Goal: Navigation & Orientation: Find specific page/section

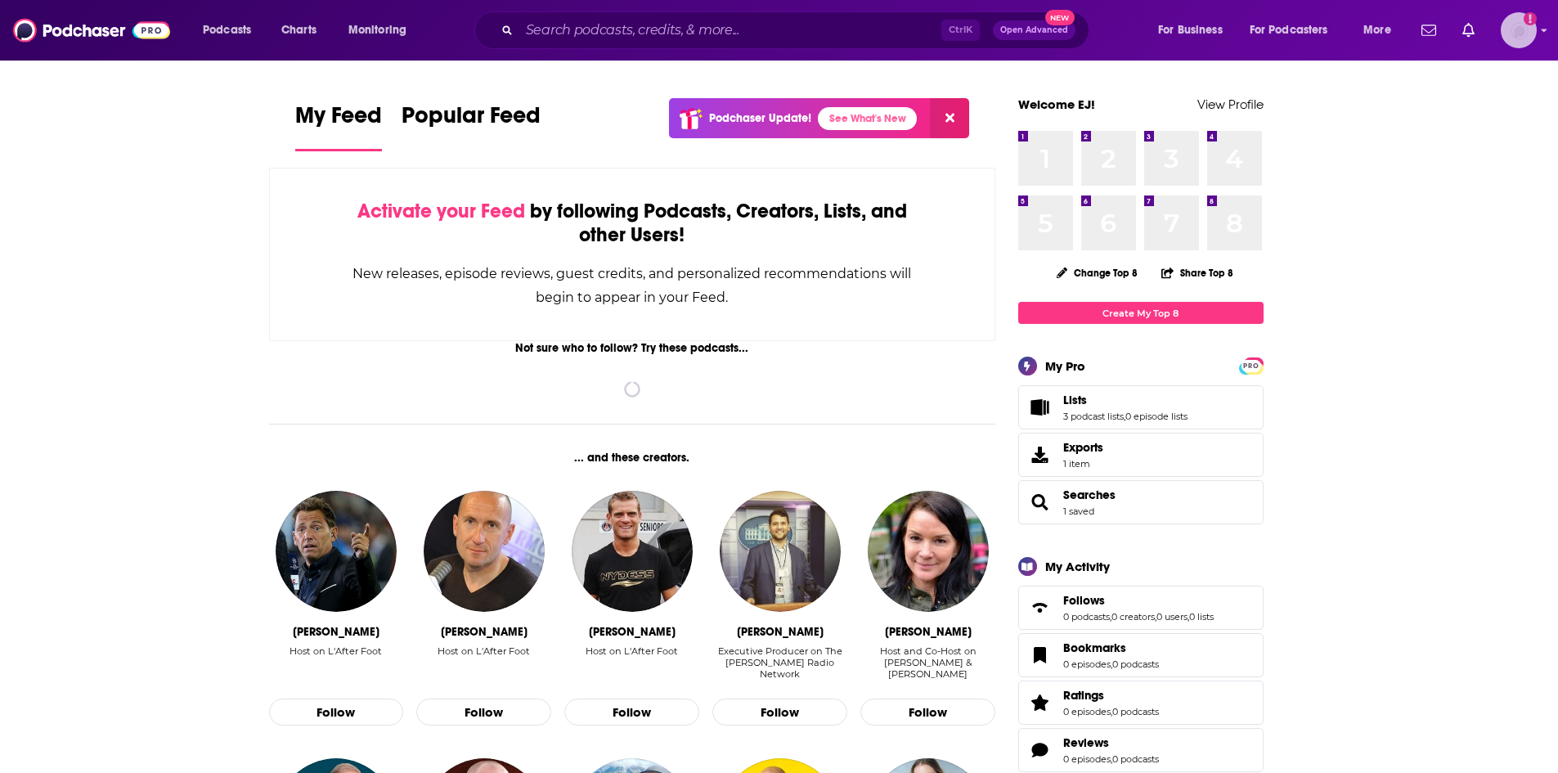
click at [1515, 38] on img "Logged in as EJJackson" at bounding box center [1519, 30] width 36 height 36
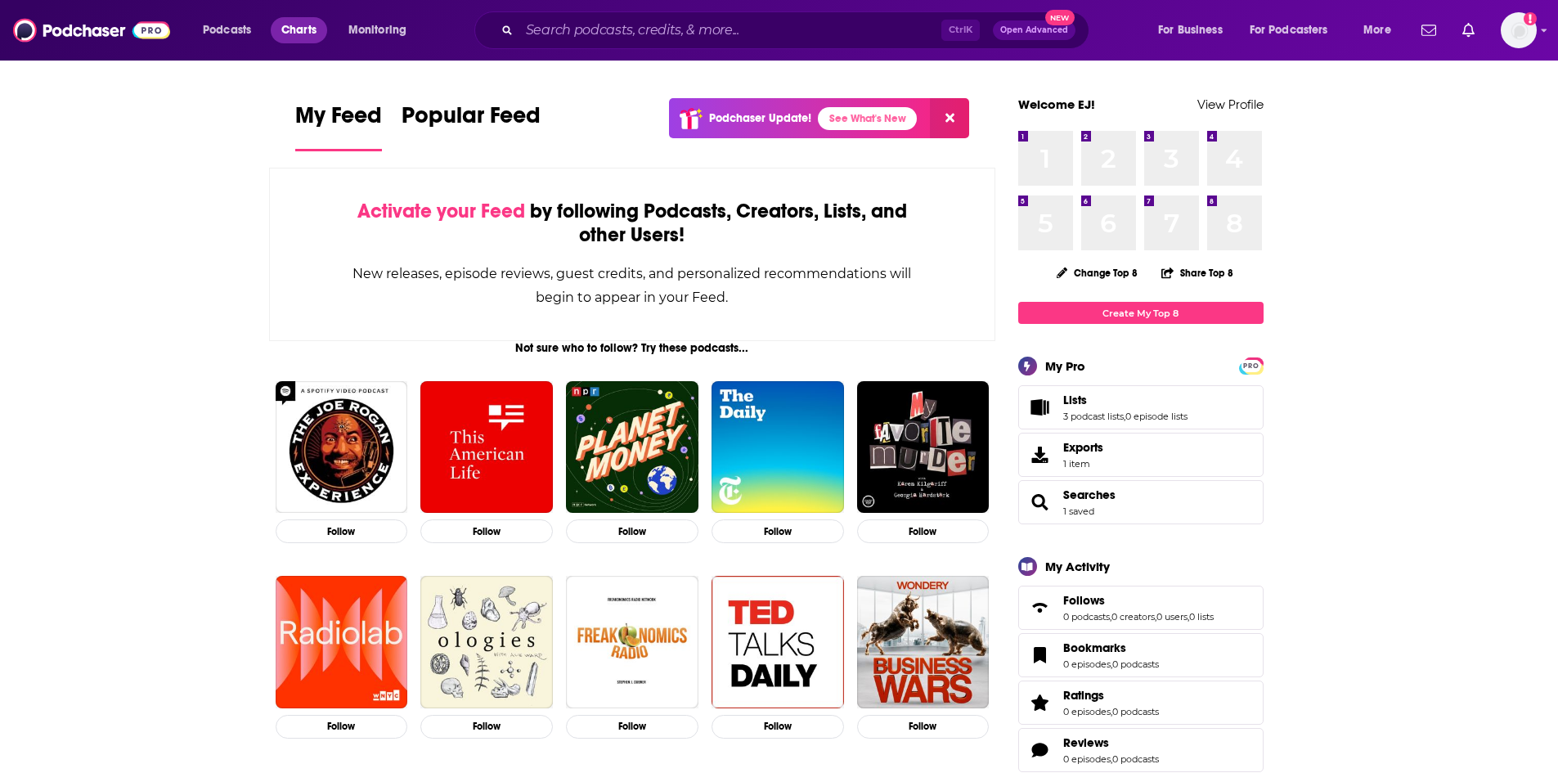
click at [308, 26] on span "Charts" at bounding box center [298, 30] width 35 height 23
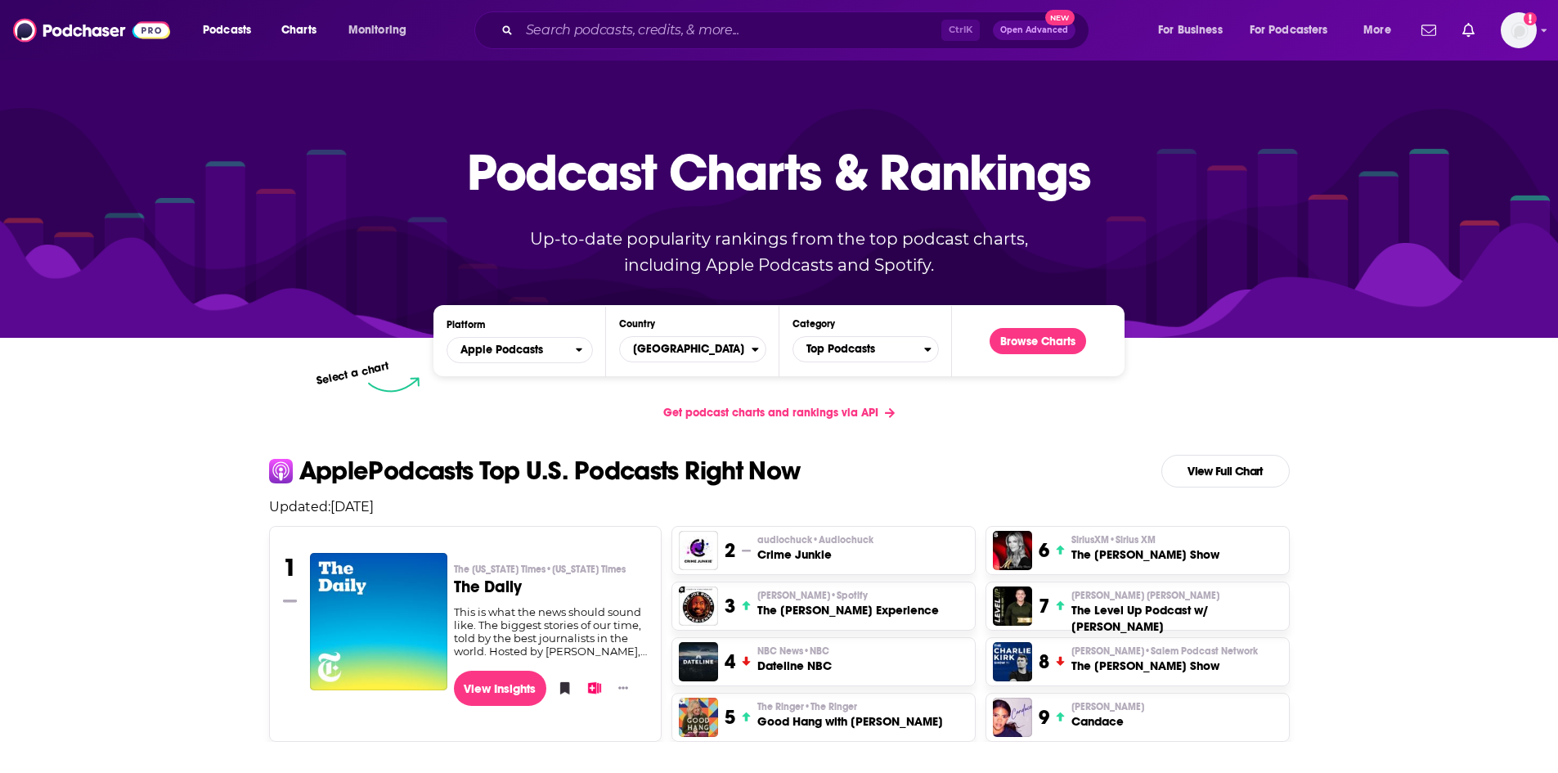
drag, startPoint x: 1517, startPoint y: 756, endPoint x: 1485, endPoint y: 523, distance: 234.5
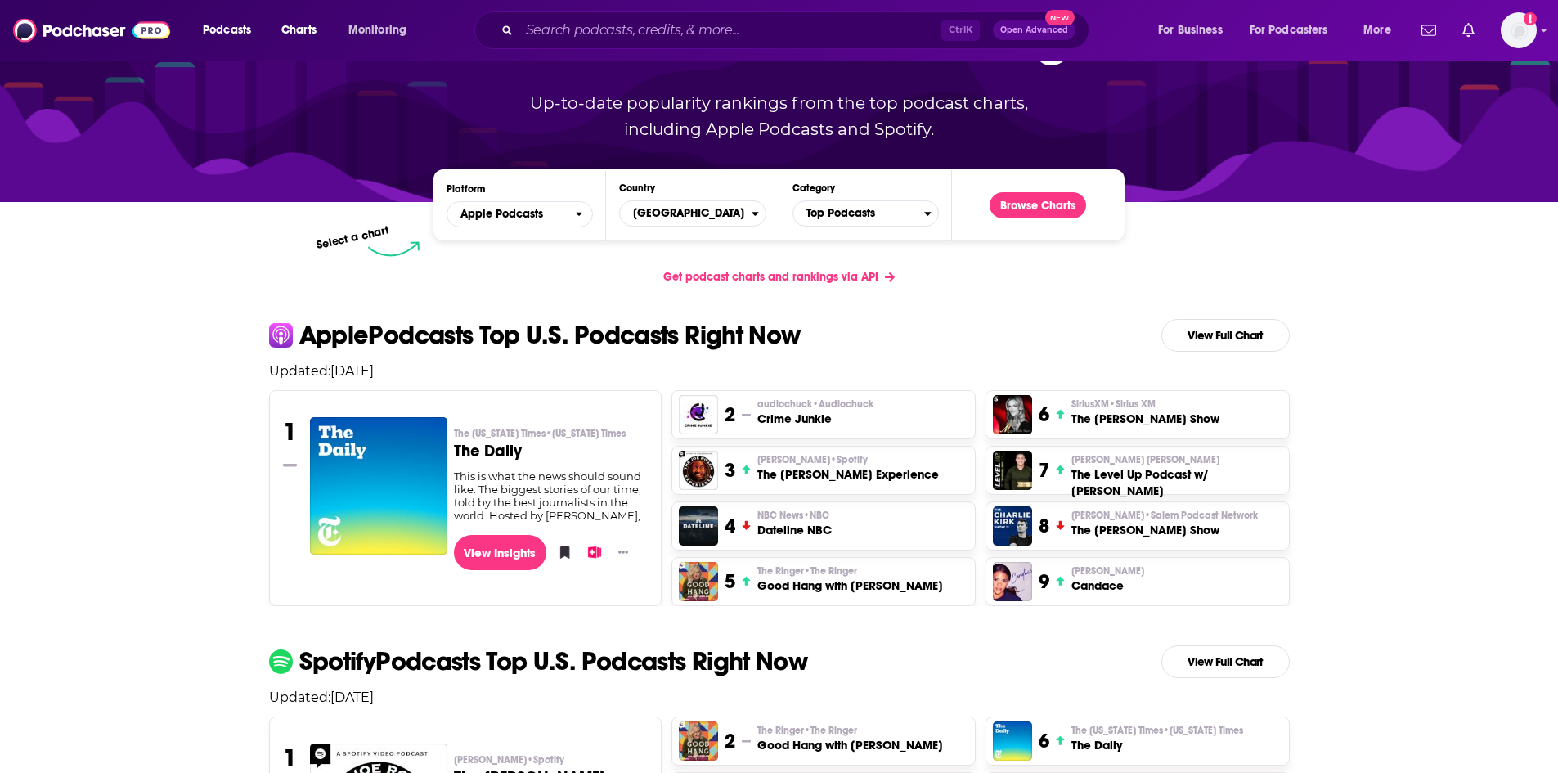
scroll to position [327, 0]
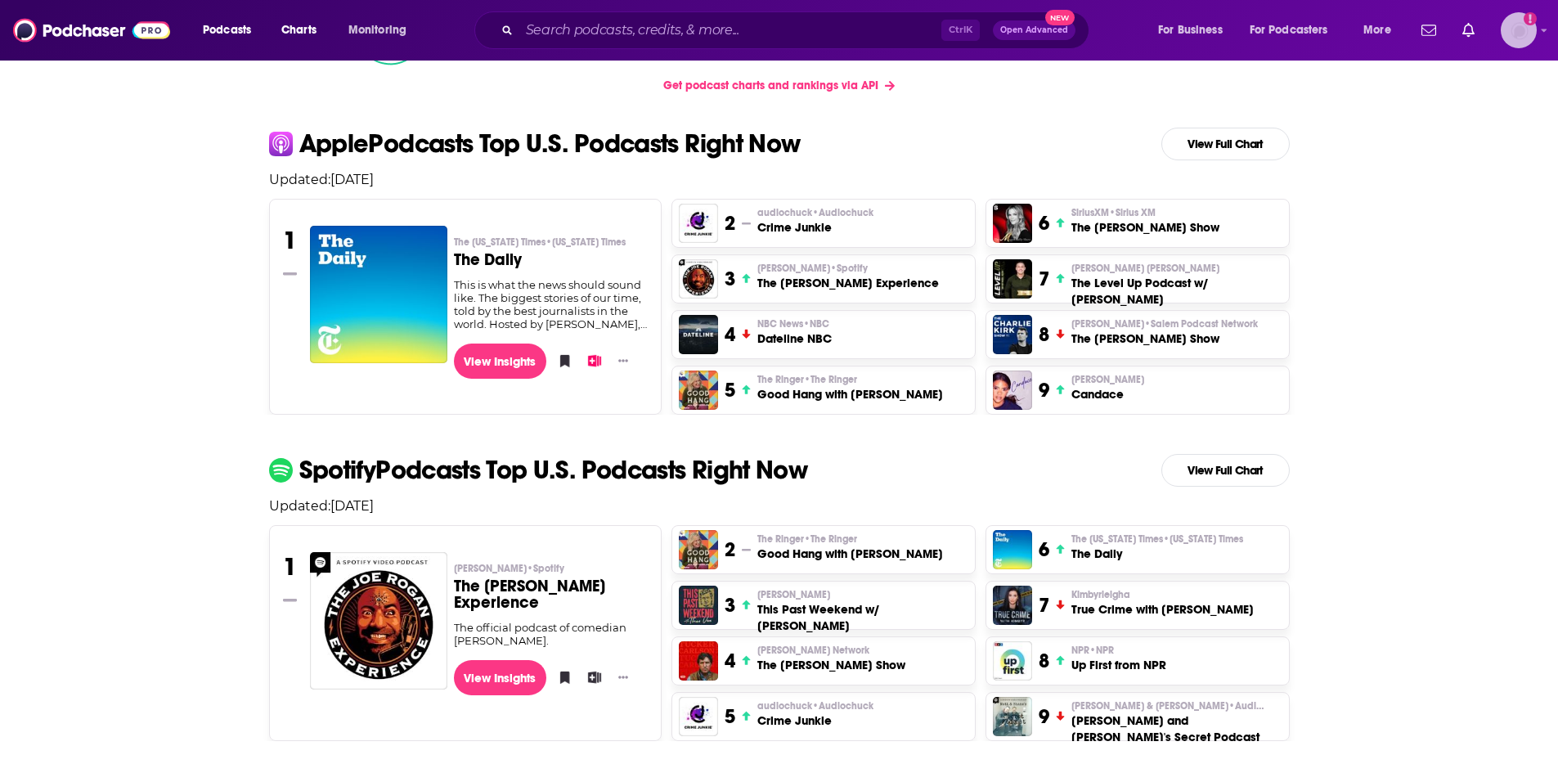
click at [1525, 29] on img "Logged in as EJJackson" at bounding box center [1519, 30] width 36 height 36
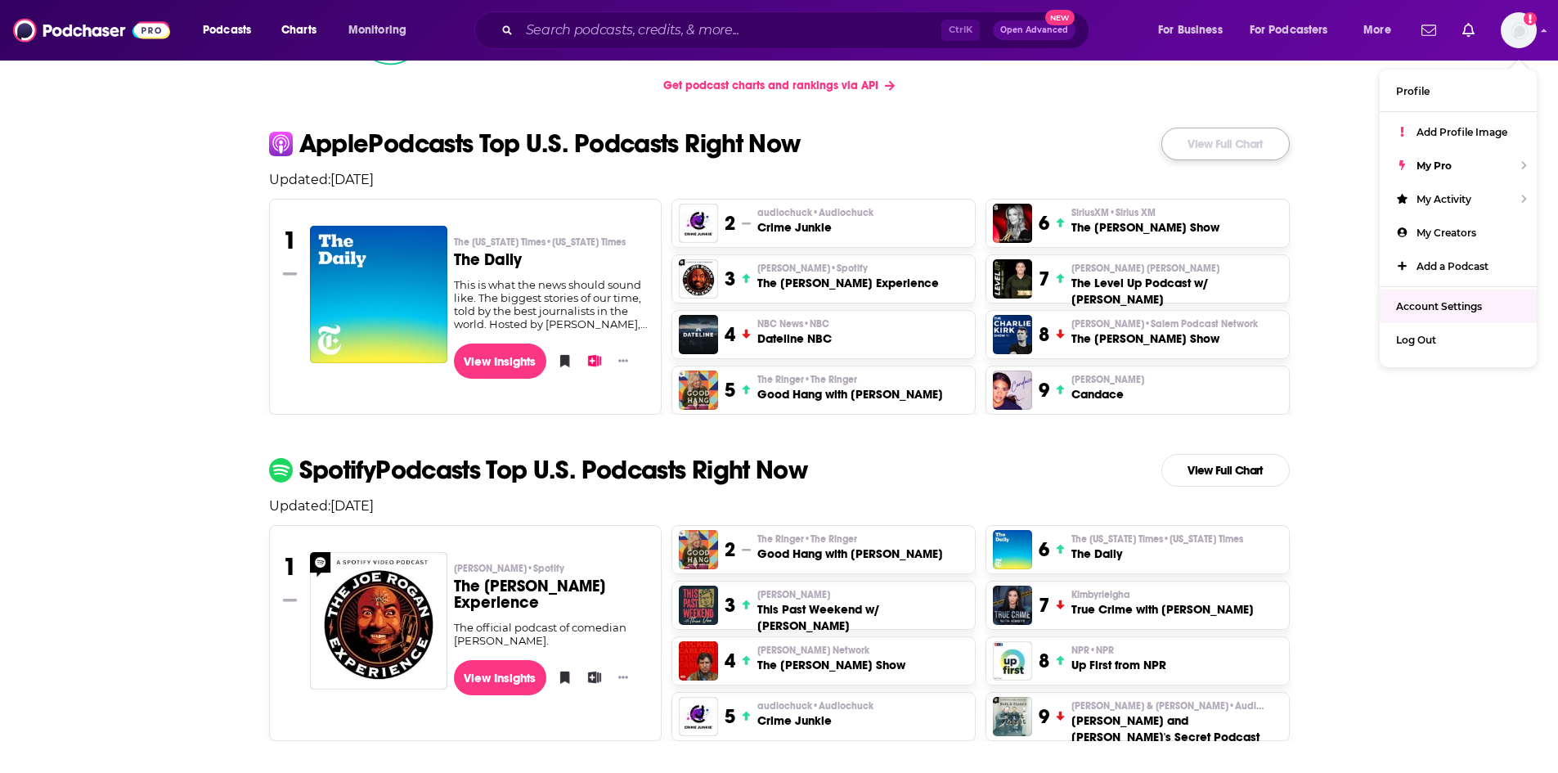
click at [1180, 143] on link "View Full Chart" at bounding box center [1225, 144] width 128 height 33
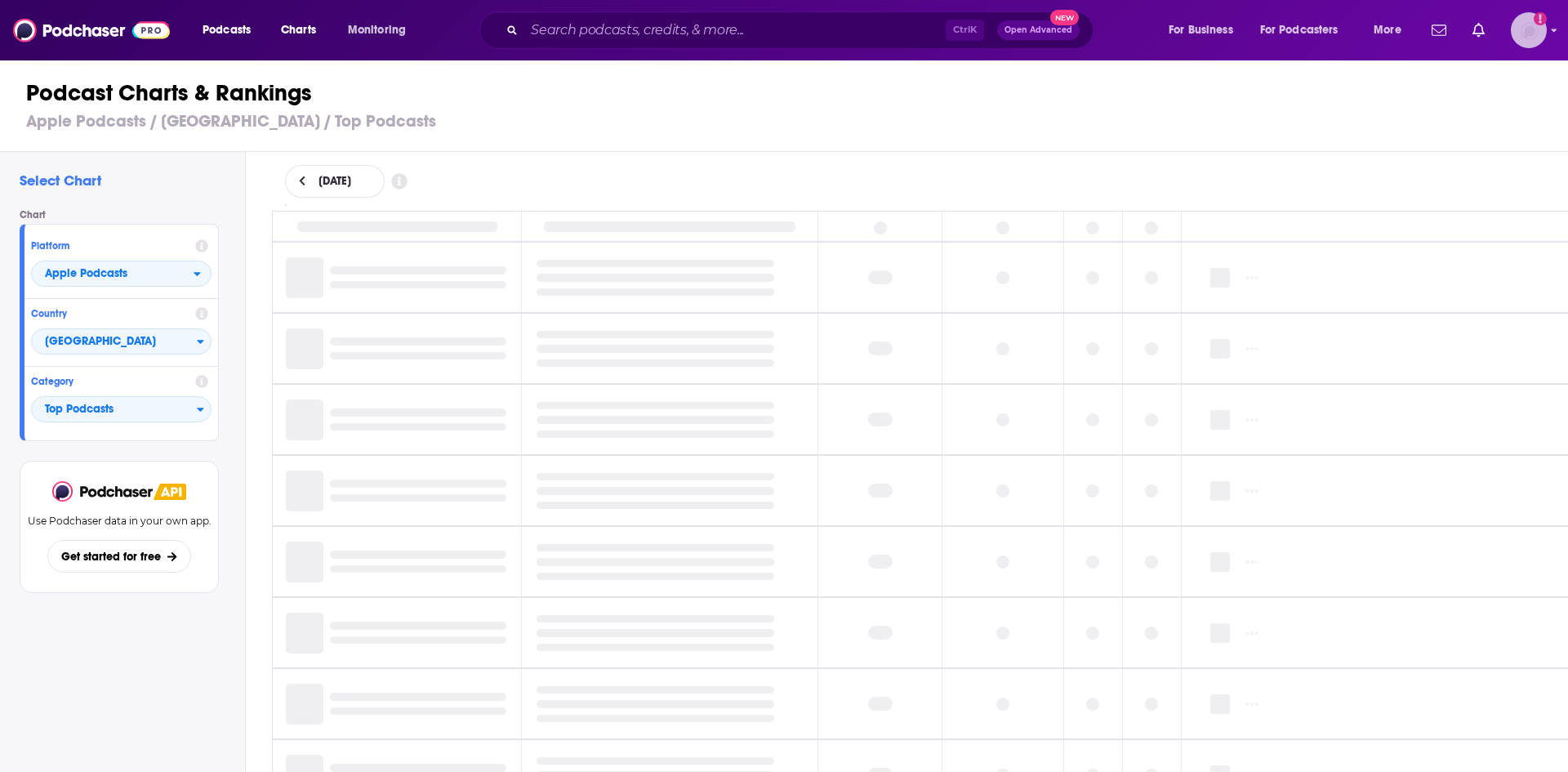
click at [1540, 20] on icon "Add a profile image" at bounding box center [1540, 18] width 3 height 9
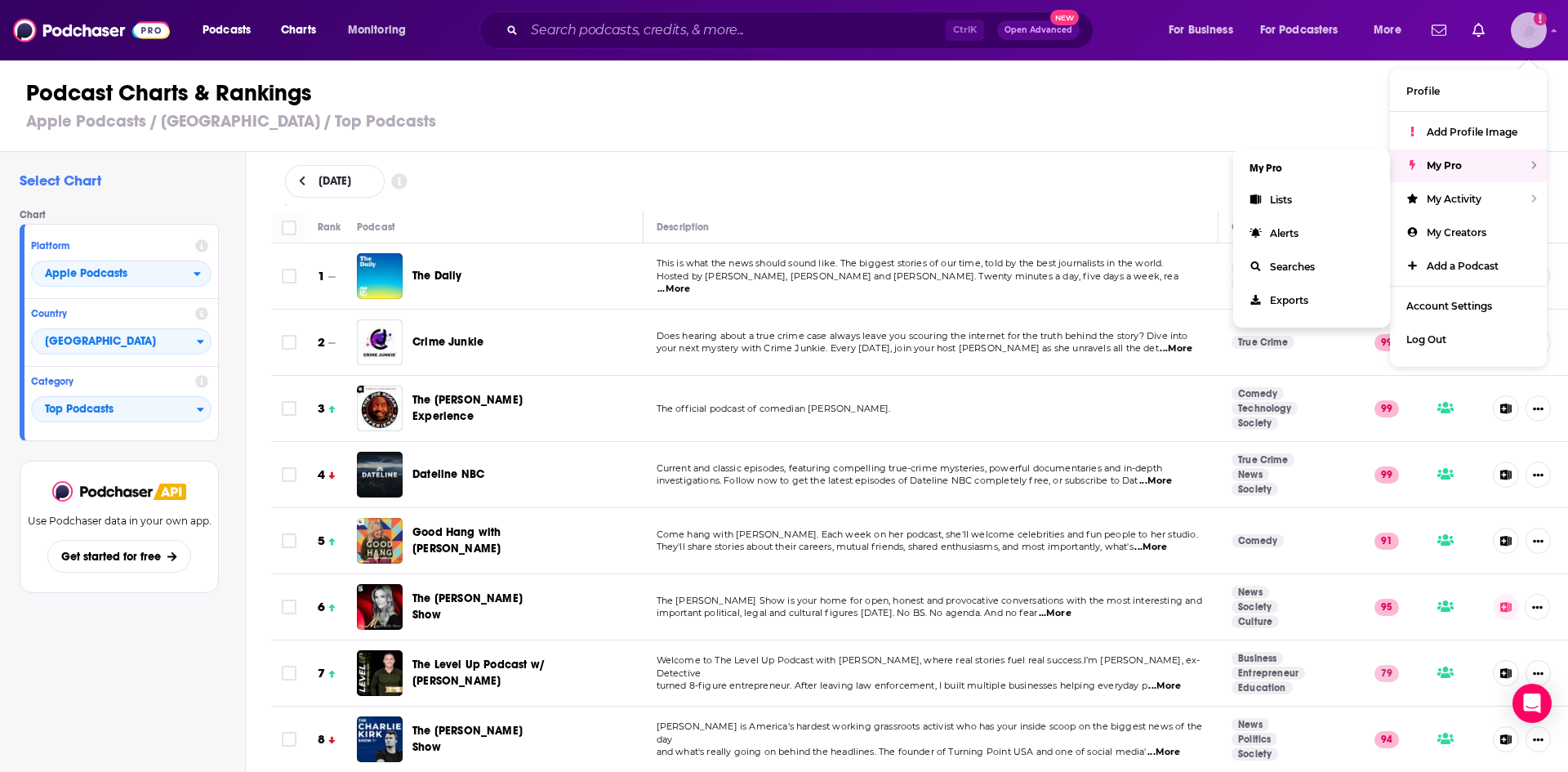
click at [1531, 164] on icon "Show profile menu" at bounding box center [1534, 165] width 7 height 10
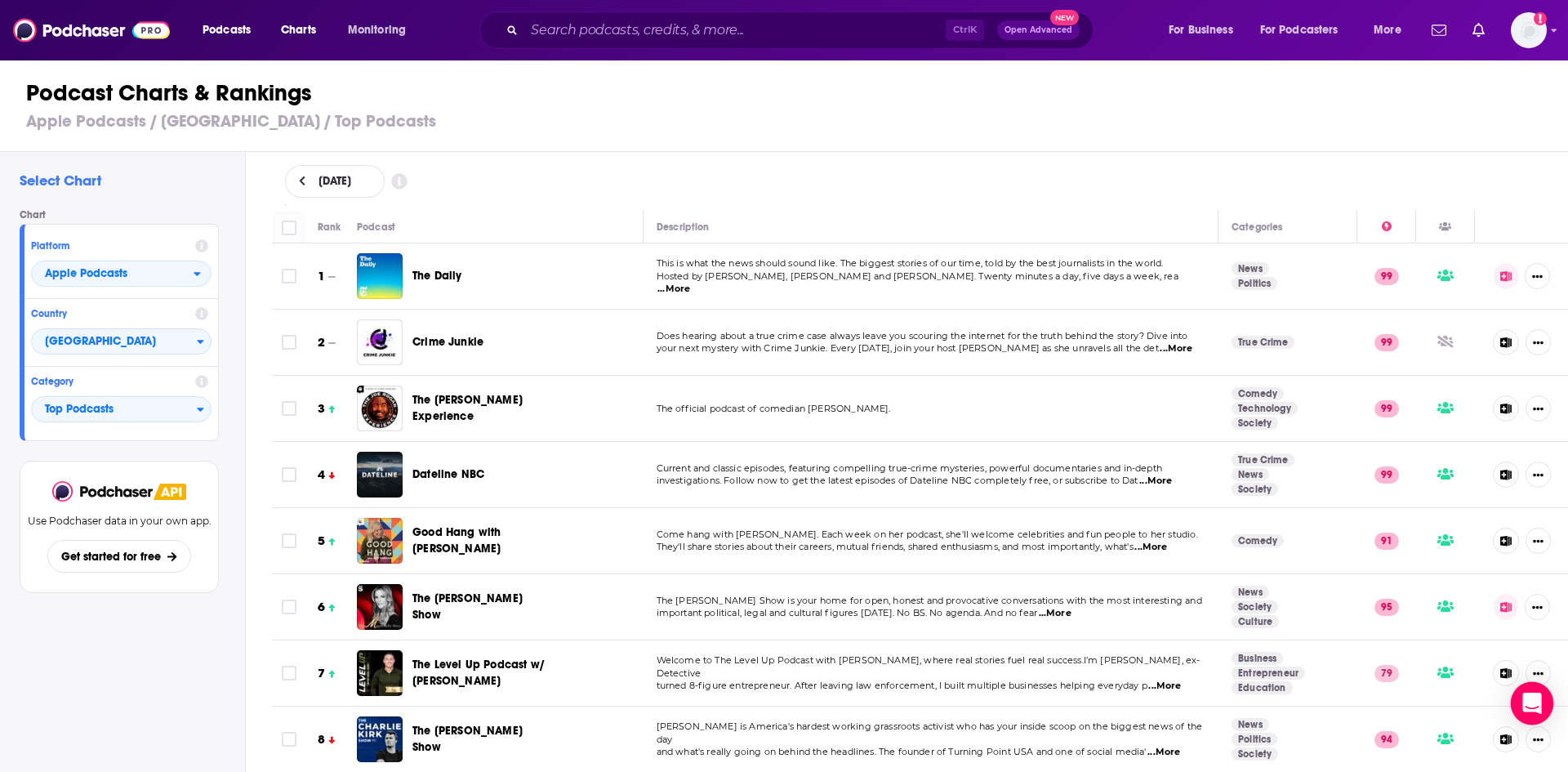
click at [1525, 697] on icon "Open Intercom Messenger" at bounding box center [1532, 703] width 21 height 21
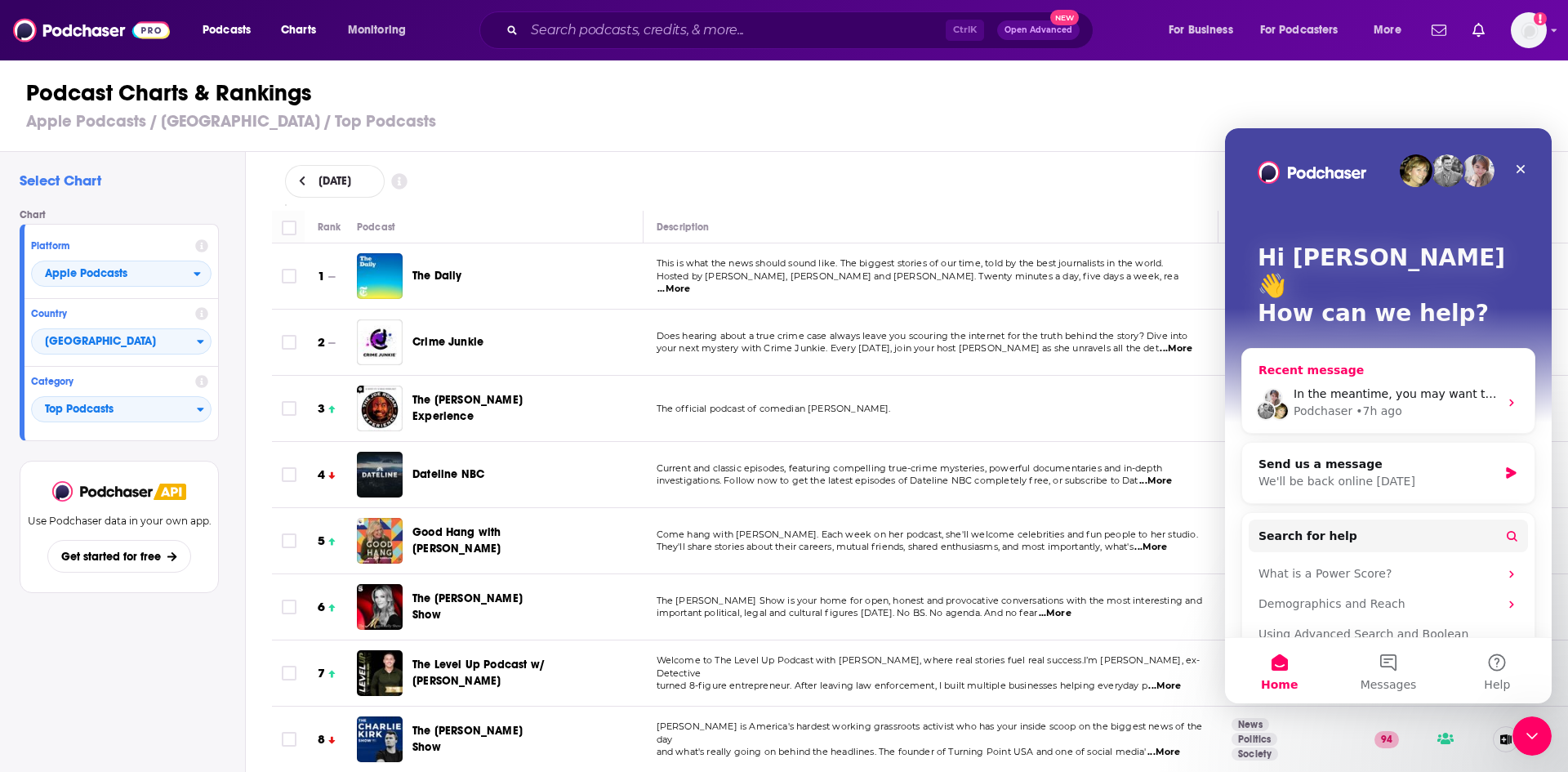
click at [1450, 387] on span "In the meantime, you may want to check out our Help Center." at bounding box center [1471, 393] width 356 height 13
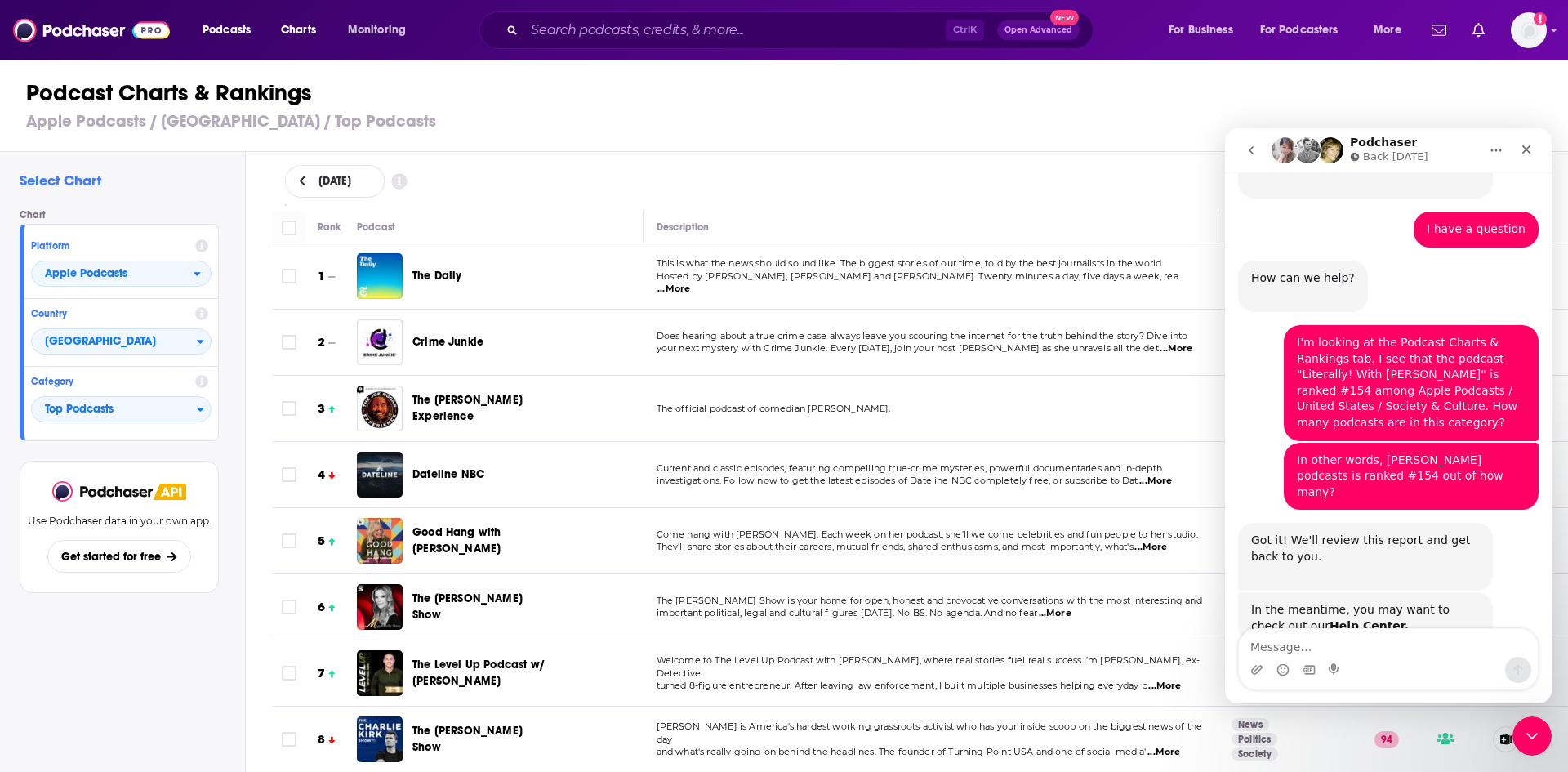
scroll to position [243, 0]
click at [1251, 153] on icon "go back" at bounding box center [1251, 150] width 5 height 8
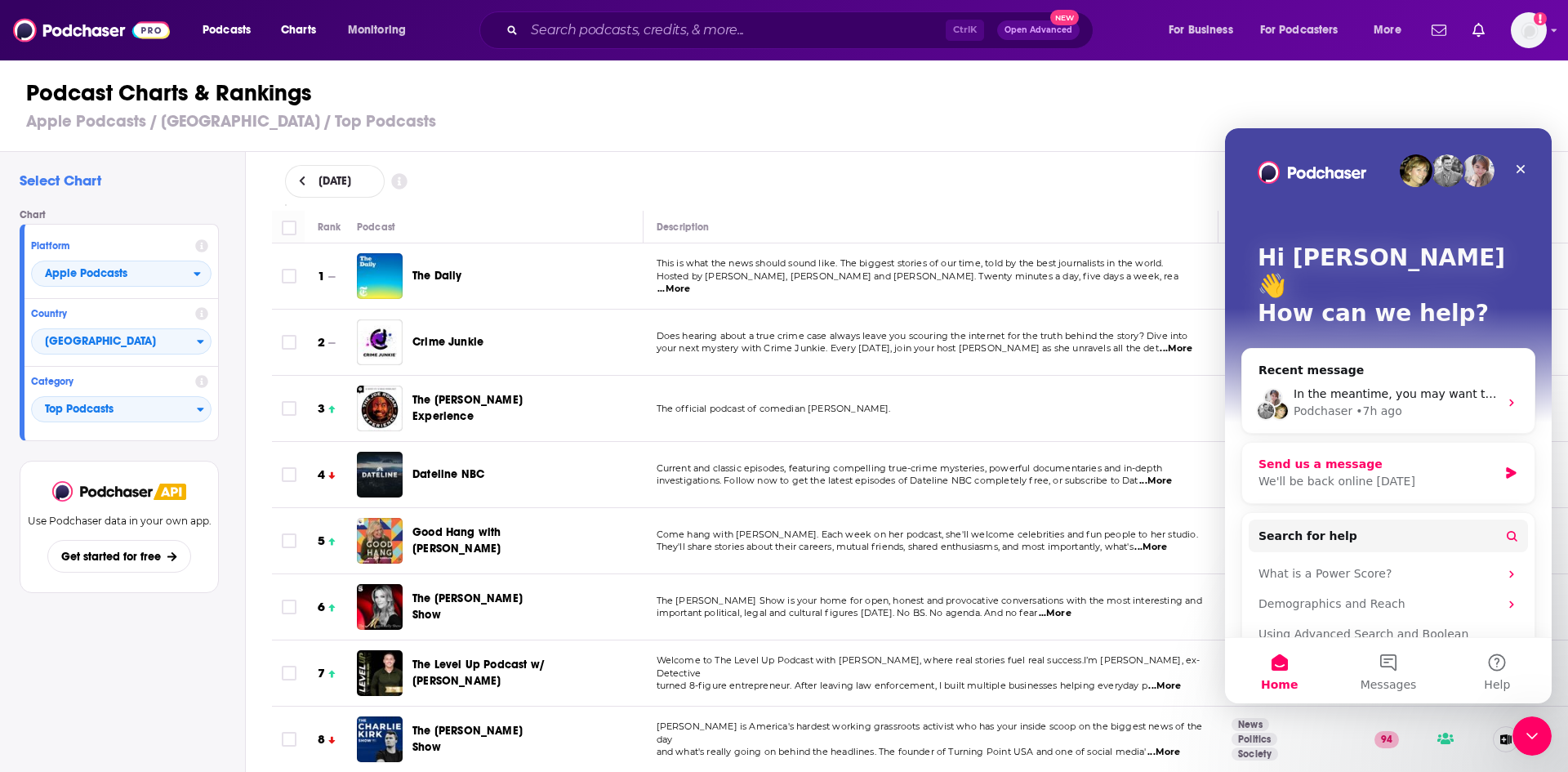
click at [1409, 442] on div "Send us a message We'll be back online [DATE]" at bounding box center [1388, 472] width 293 height 61
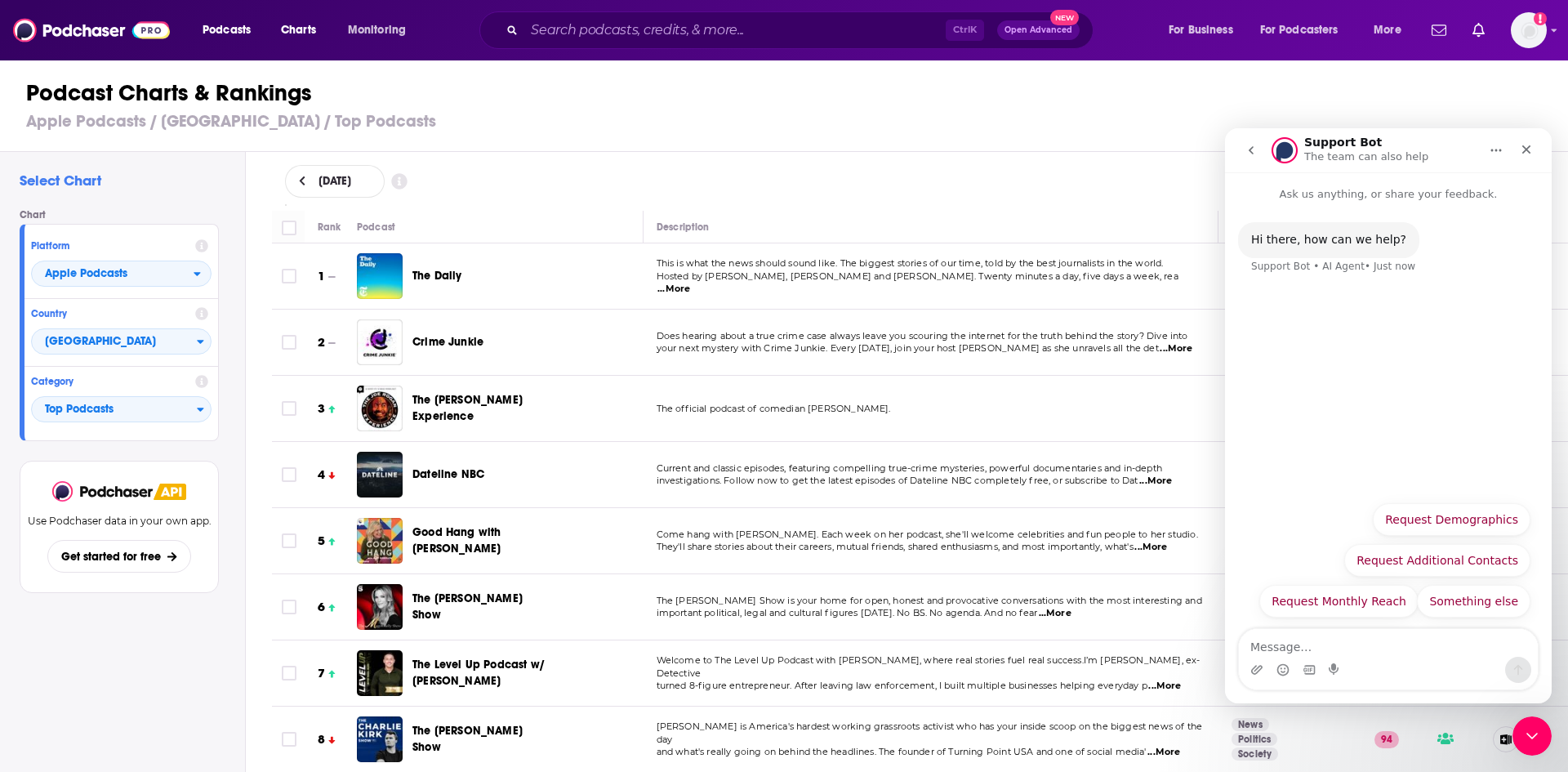
click at [1245, 155] on icon "go back" at bounding box center [1250, 150] width 13 height 13
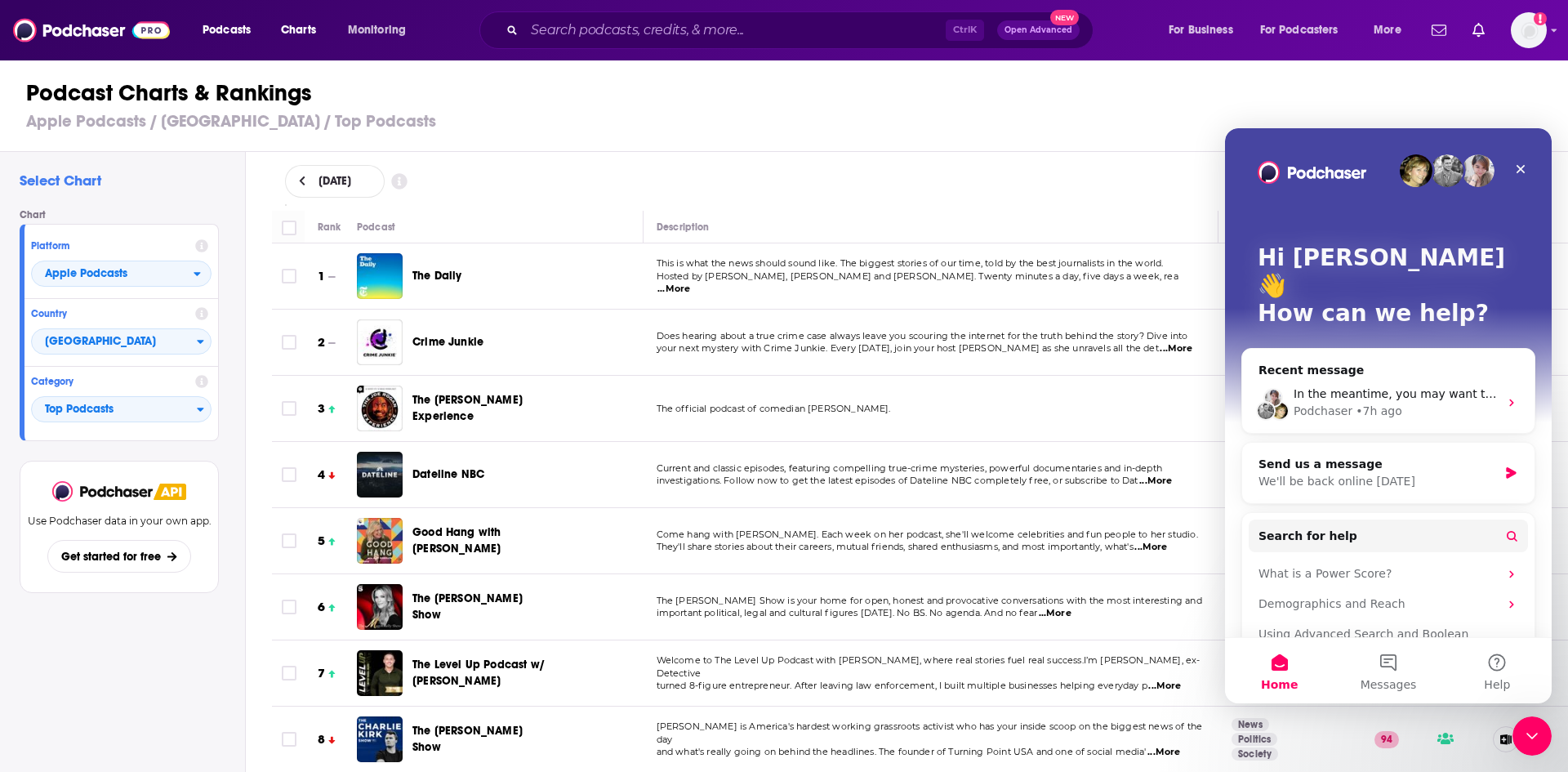
scroll to position [47, 0]
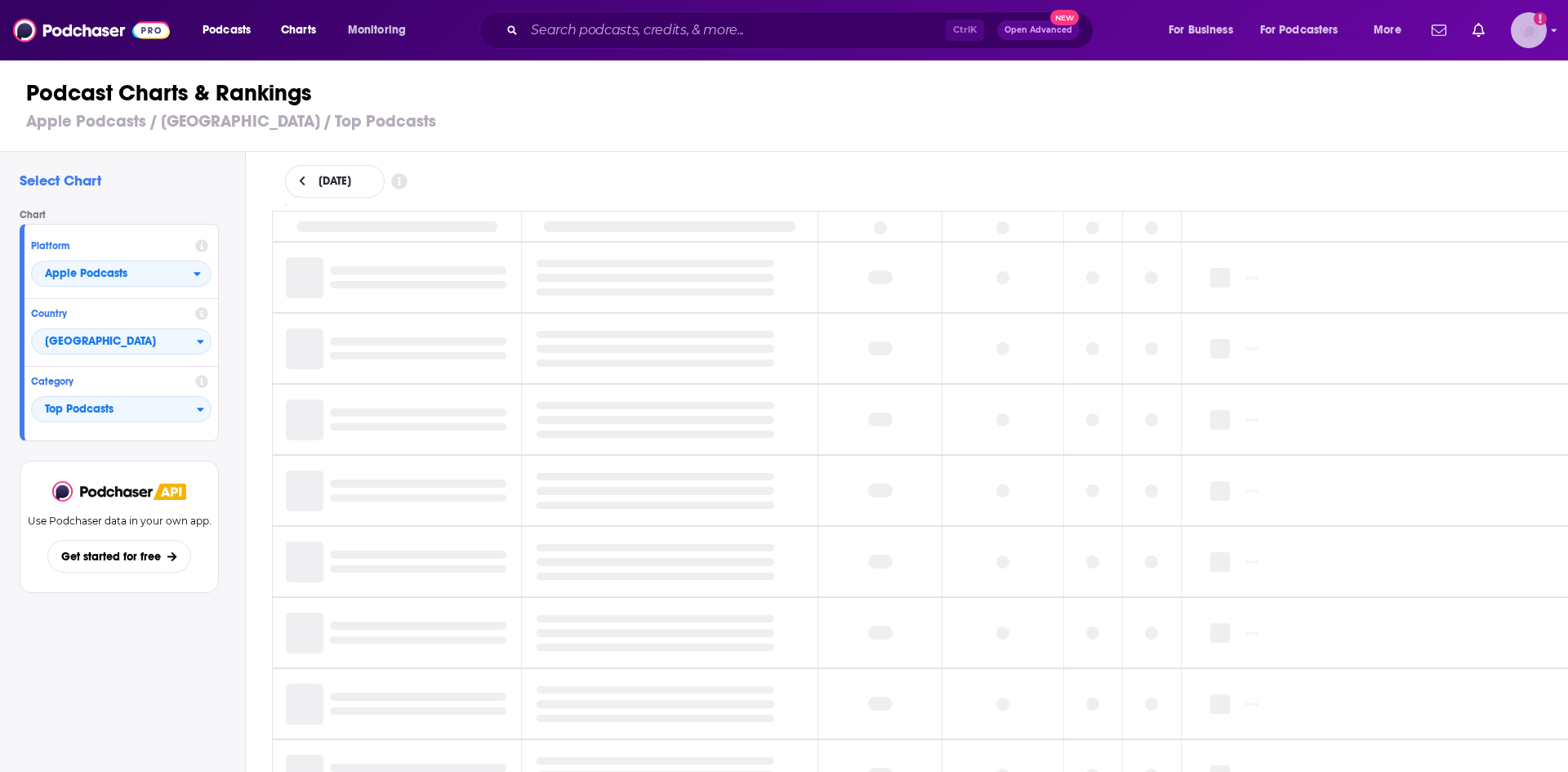
click at [1554, 31] on icon "Show profile menu" at bounding box center [1555, 30] width 6 height 3
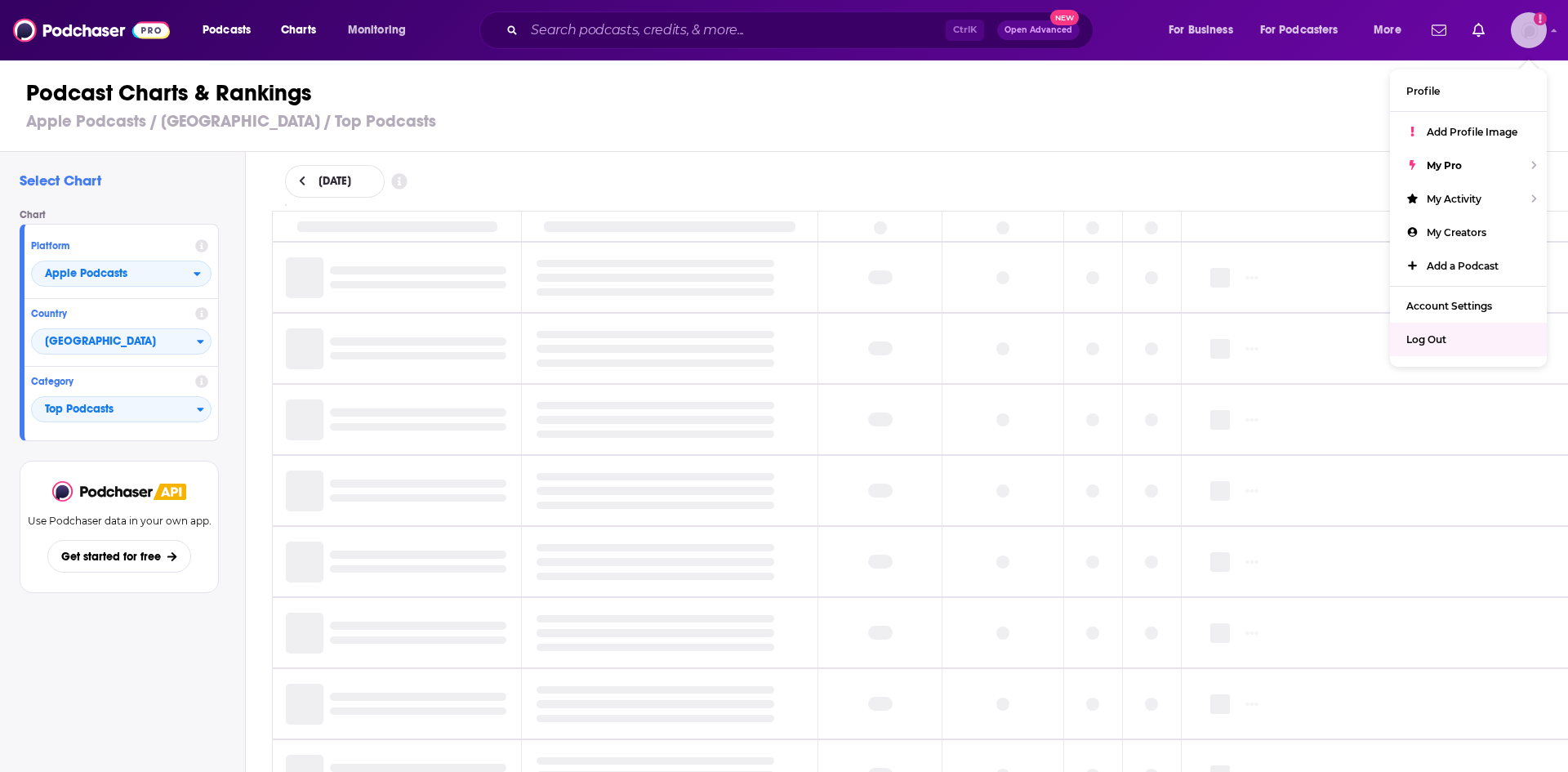
click at [1422, 340] on span "Log Out" at bounding box center [1426, 340] width 40 height 12
